Goal: Transaction & Acquisition: Purchase product/service

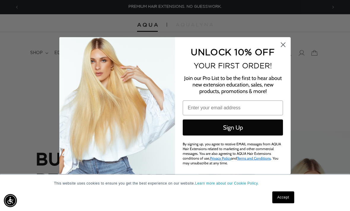
click at [285, 43] on circle "Close dialog" at bounding box center [283, 44] width 10 height 10
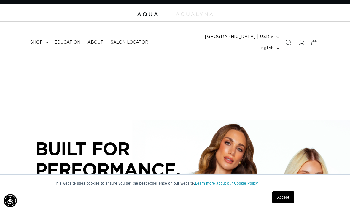
scroll to position [12, 0]
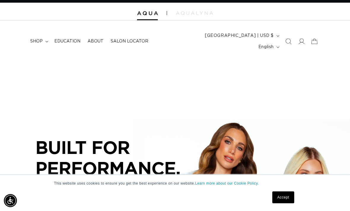
click at [302, 39] on icon at bounding box center [302, 41] width 6 height 6
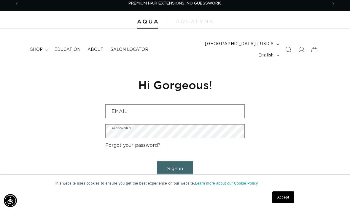
scroll to position [4, 0]
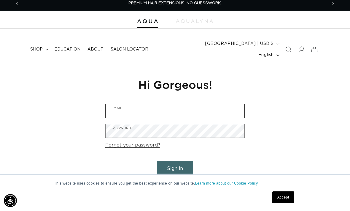
click at [213, 104] on input "Email" at bounding box center [175, 110] width 139 height 13
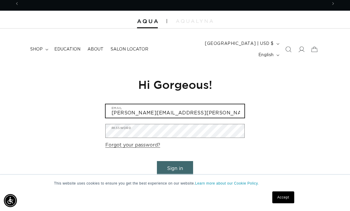
scroll to position [0, 308]
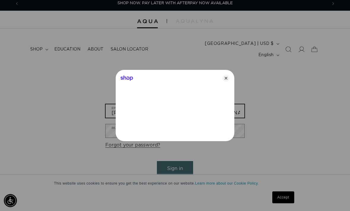
type input "kristi.nagler@gmail.com"
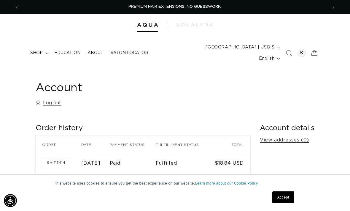
click at [43, 47] on summary "shop" at bounding box center [39, 53] width 24 height 12
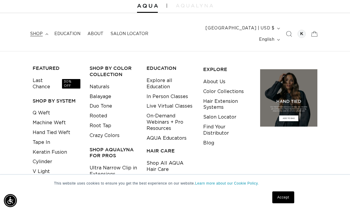
scroll to position [0, 616]
click at [117, 111] on li "Rooted" at bounding box center [114, 116] width 48 height 10
click at [125, 111] on li "Rooted" at bounding box center [114, 116] width 48 height 10
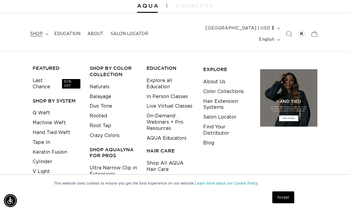
click at [45, 108] on link "Q Weft" at bounding box center [42, 113] width 18 height 10
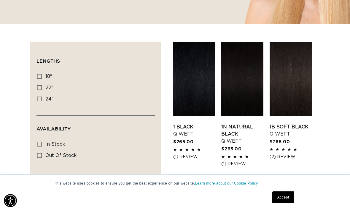
scroll to position [0, 308]
click at [37, 74] on icon at bounding box center [39, 76] width 5 height 5
click at [37, 74] on input "18" 18" (5 products)" at bounding box center [39, 76] width 5 height 5
checkbox input "true"
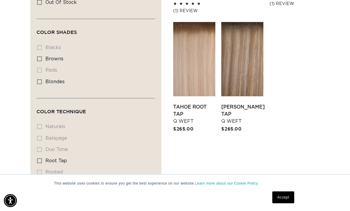
scroll to position [0, 616]
click at [42, 155] on label "root tap root tap (5 products)" at bounding box center [94, 160] width 114 height 11
click at [42, 158] on input "root tap root tap (5 products)" at bounding box center [39, 160] width 5 height 5
checkbox input "true"
click at [41, 144] on li "duo tone duo tone (0 products)" at bounding box center [94, 149] width 114 height 11
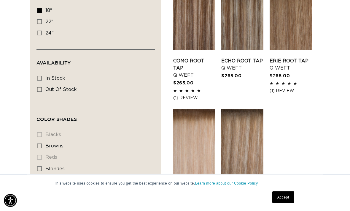
scroll to position [245, 0]
click at [52, 166] on label "blondes blondes (5 products)" at bounding box center [94, 169] width 114 height 11
click at [42, 167] on input "blondes blondes (5 products)" at bounding box center [39, 169] width 5 height 5
checkbox input "true"
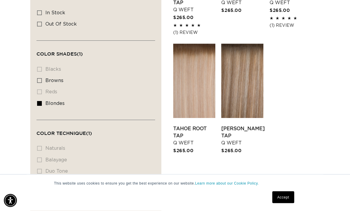
scroll to position [311, 0]
click at [188, 125] on link "Tahoe Root Tap Q Weft" at bounding box center [194, 135] width 42 height 21
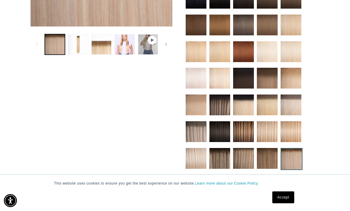
scroll to position [0, 616]
click at [194, 127] on img at bounding box center [196, 131] width 21 height 21
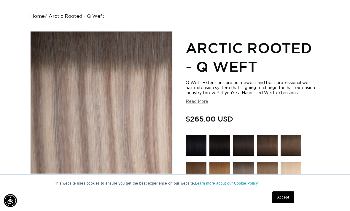
click at [192, 89] on div "Q Weft Extensions are our newest and best professional weft hair extension syst…" at bounding box center [253, 92] width 134 height 24
click at [196, 99] on button "Read More" at bounding box center [197, 101] width 23 height 5
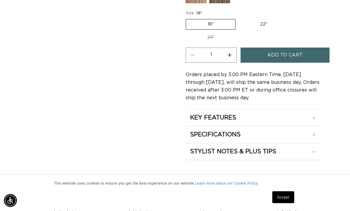
scroll to position [0, 616]
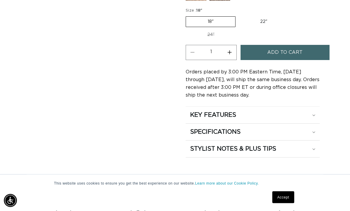
click at [194, 111] on h2 "KEY FEATURES" at bounding box center [213, 115] width 46 height 8
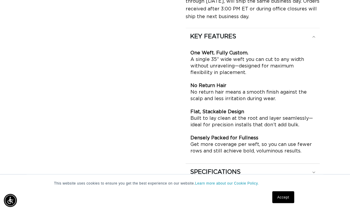
scroll to position [0, 0]
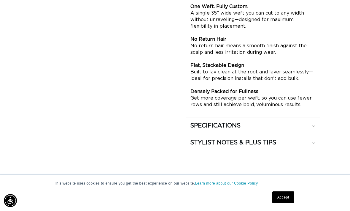
click at [201, 122] on h2 "SPECIFICATIONS" at bounding box center [215, 126] width 50 height 8
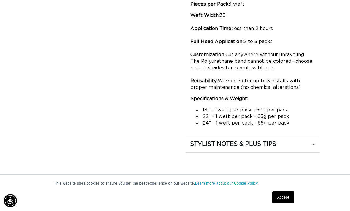
click at [201, 140] on h2 "STYLIST NOTES & PLUS TIPS" at bounding box center [233, 144] width 86 height 8
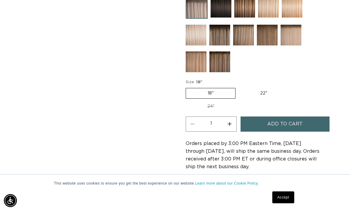
scroll to position [0, 308]
click at [262, 88] on label "22" Variant sold out or unavailable" at bounding box center [264, 93] width 50 height 10
click at [239, 87] on input "22" Variant sold out or unavailable" at bounding box center [239, 87] width 0 height 0
radio input "true"
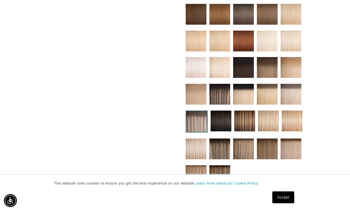
scroll to position [0, 308]
click at [291, 89] on img at bounding box center [291, 94] width 21 height 21
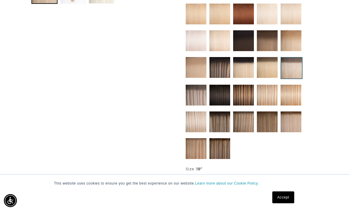
click at [240, 91] on img at bounding box center [243, 95] width 21 height 21
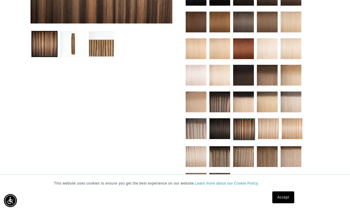
scroll to position [0, 616]
click at [192, 123] on img at bounding box center [196, 128] width 21 height 21
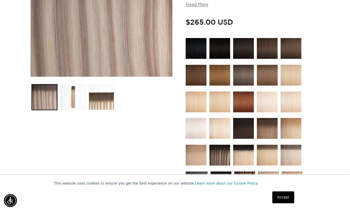
scroll to position [156, 0]
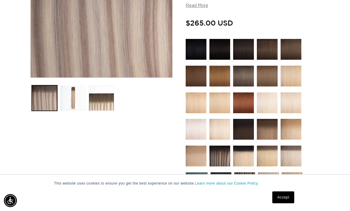
click at [246, 71] on img at bounding box center [243, 76] width 21 height 21
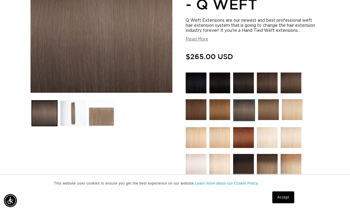
scroll to position [132, 0]
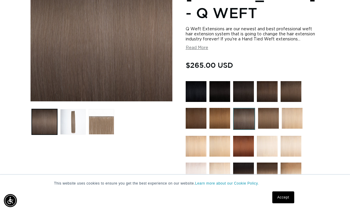
click at [270, 81] on img at bounding box center [267, 91] width 21 height 21
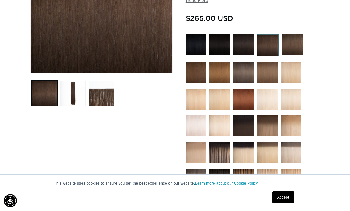
scroll to position [0, 308]
click at [219, 123] on img at bounding box center [220, 125] width 21 height 21
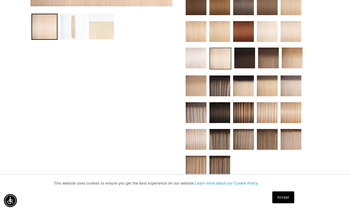
scroll to position [0, 308]
click at [224, 162] on img at bounding box center [220, 166] width 21 height 21
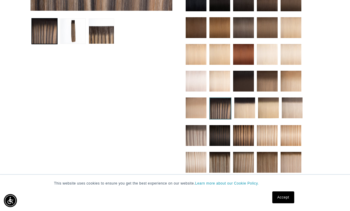
scroll to position [0, 308]
click at [293, 105] on img at bounding box center [292, 107] width 21 height 21
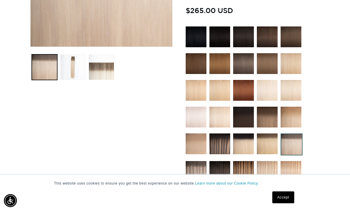
scroll to position [0, 308]
click at [222, 142] on img at bounding box center [220, 143] width 21 height 21
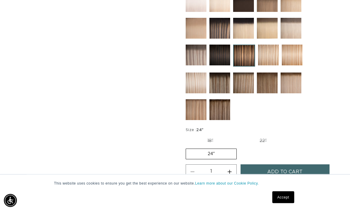
scroll to position [283, 0]
click at [267, 136] on label "22" Variant sold out or unavailable" at bounding box center [263, 141] width 50 height 10
click at [238, 135] on input "22" Variant sold out or unavailable" at bounding box center [238, 134] width 0 height 0
radio input "true"
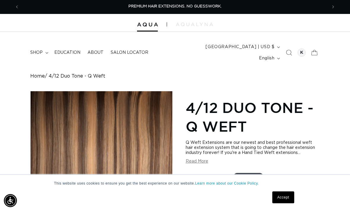
click at [34, 50] on span "shop" at bounding box center [36, 52] width 12 height 5
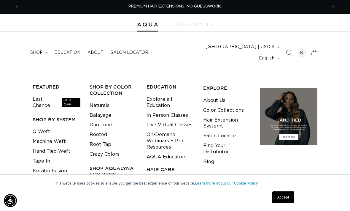
click at [45, 127] on link "Q Weft" at bounding box center [42, 132] width 18 height 10
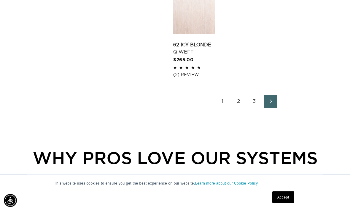
scroll to position [921, 0]
click at [270, 101] on link "Next page" at bounding box center [270, 101] width 13 height 13
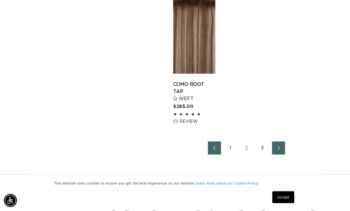
scroll to position [874, 0]
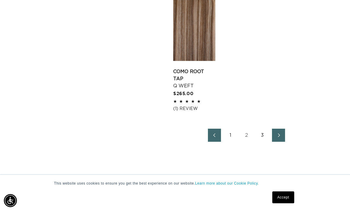
click at [275, 138] on link "Next page" at bounding box center [278, 135] width 13 height 13
